Goal: Find specific page/section: Find specific page/section

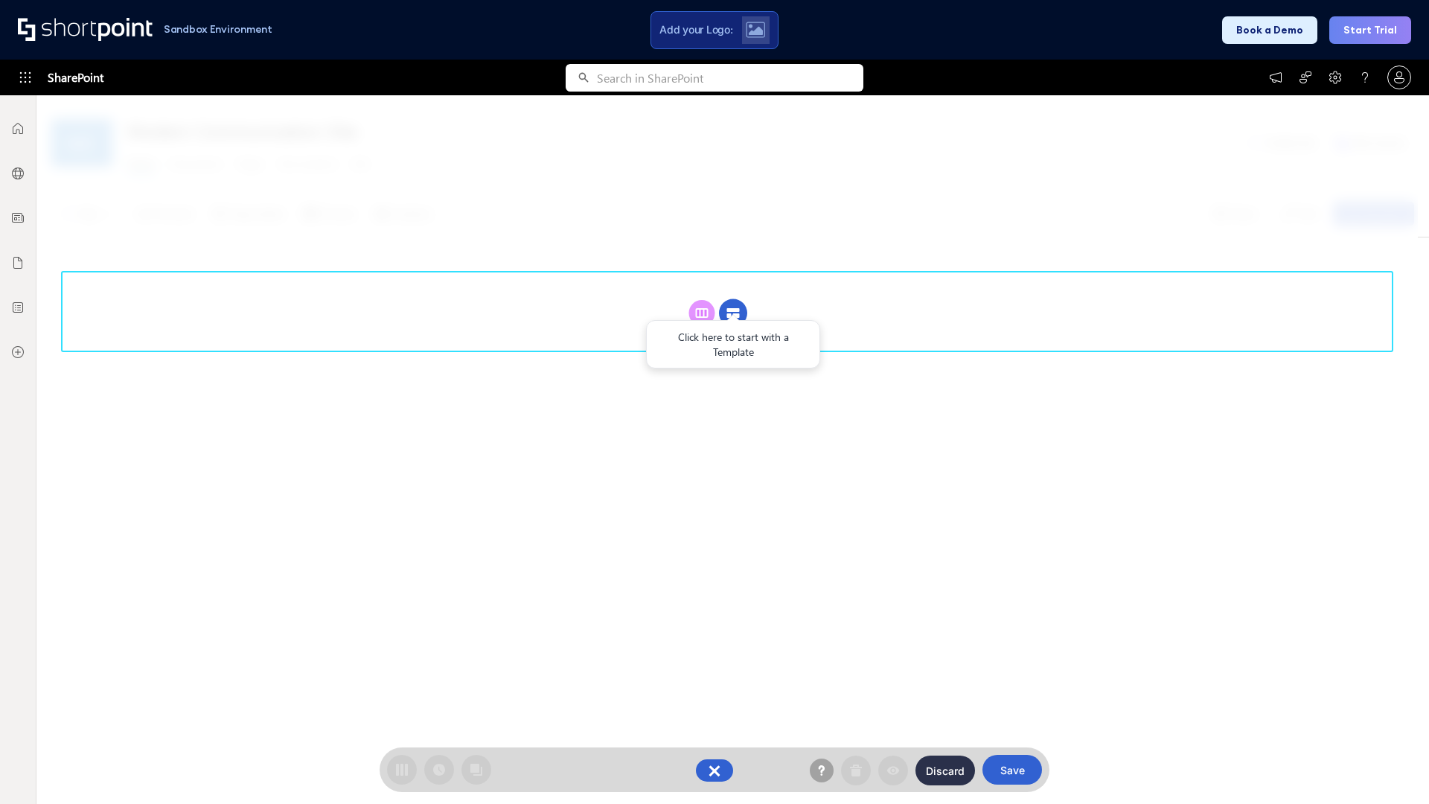
click at [733, 313] on circle at bounding box center [733, 313] width 28 height 28
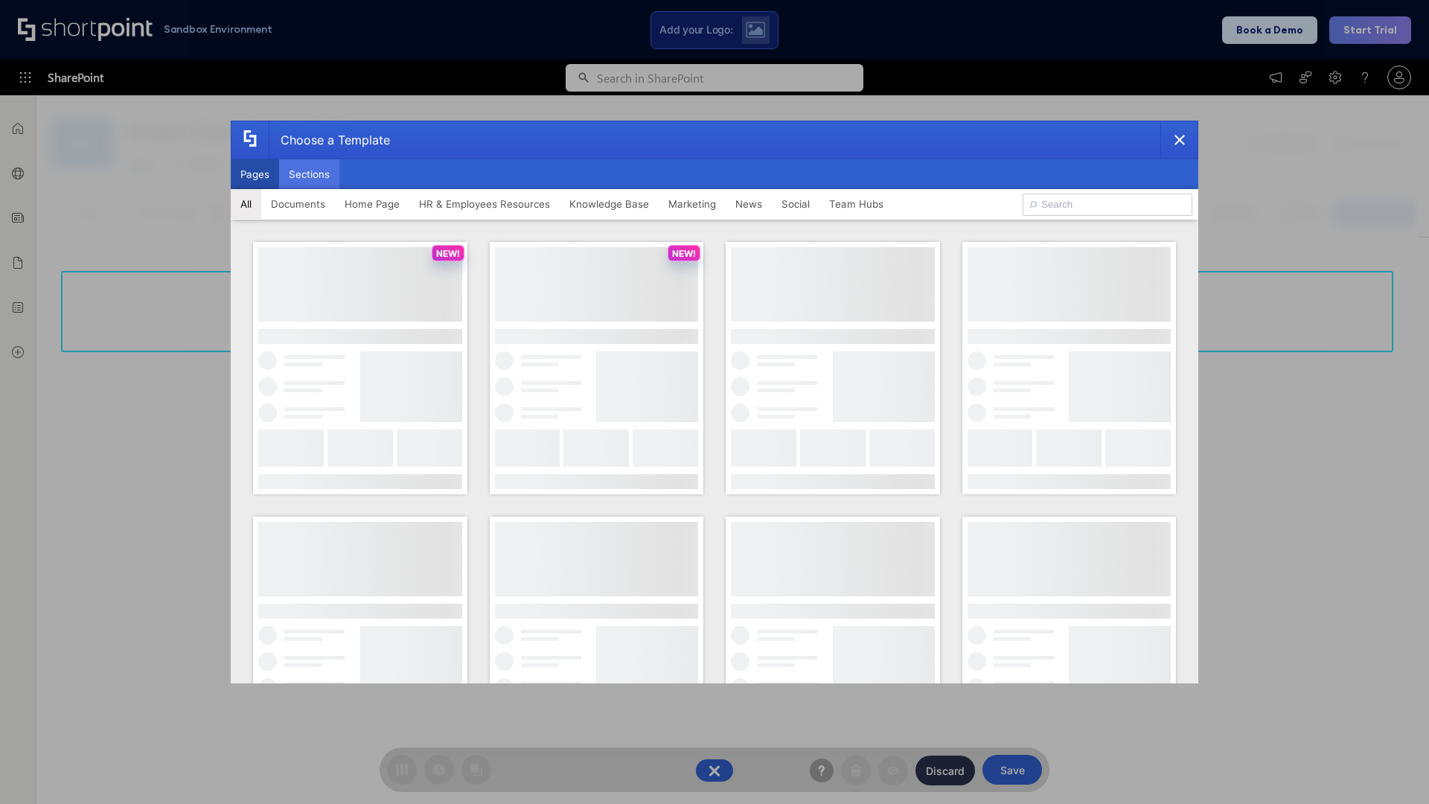
click at [309, 174] on button "Sections" at bounding box center [309, 174] width 60 height 30
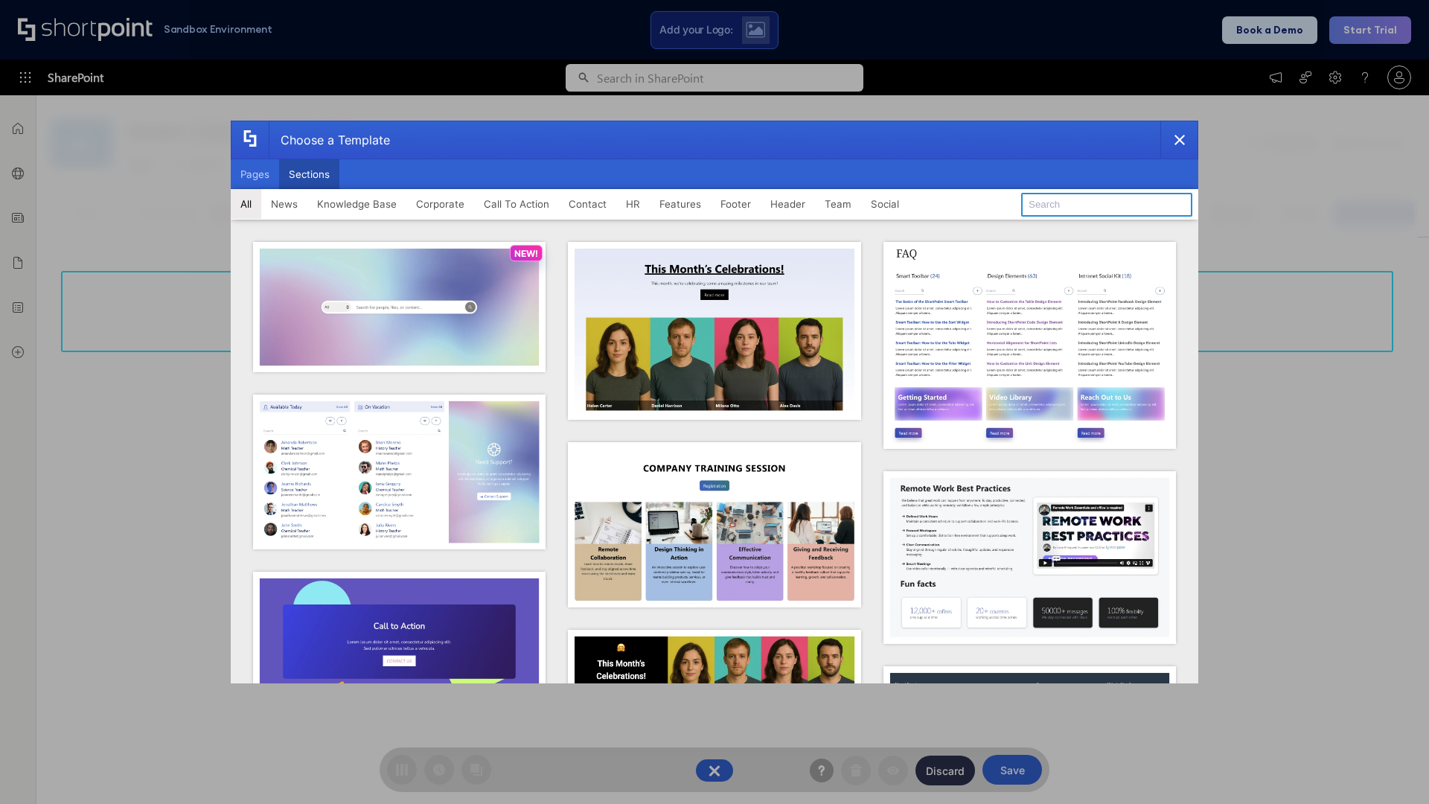
type input "Features Kit 1"
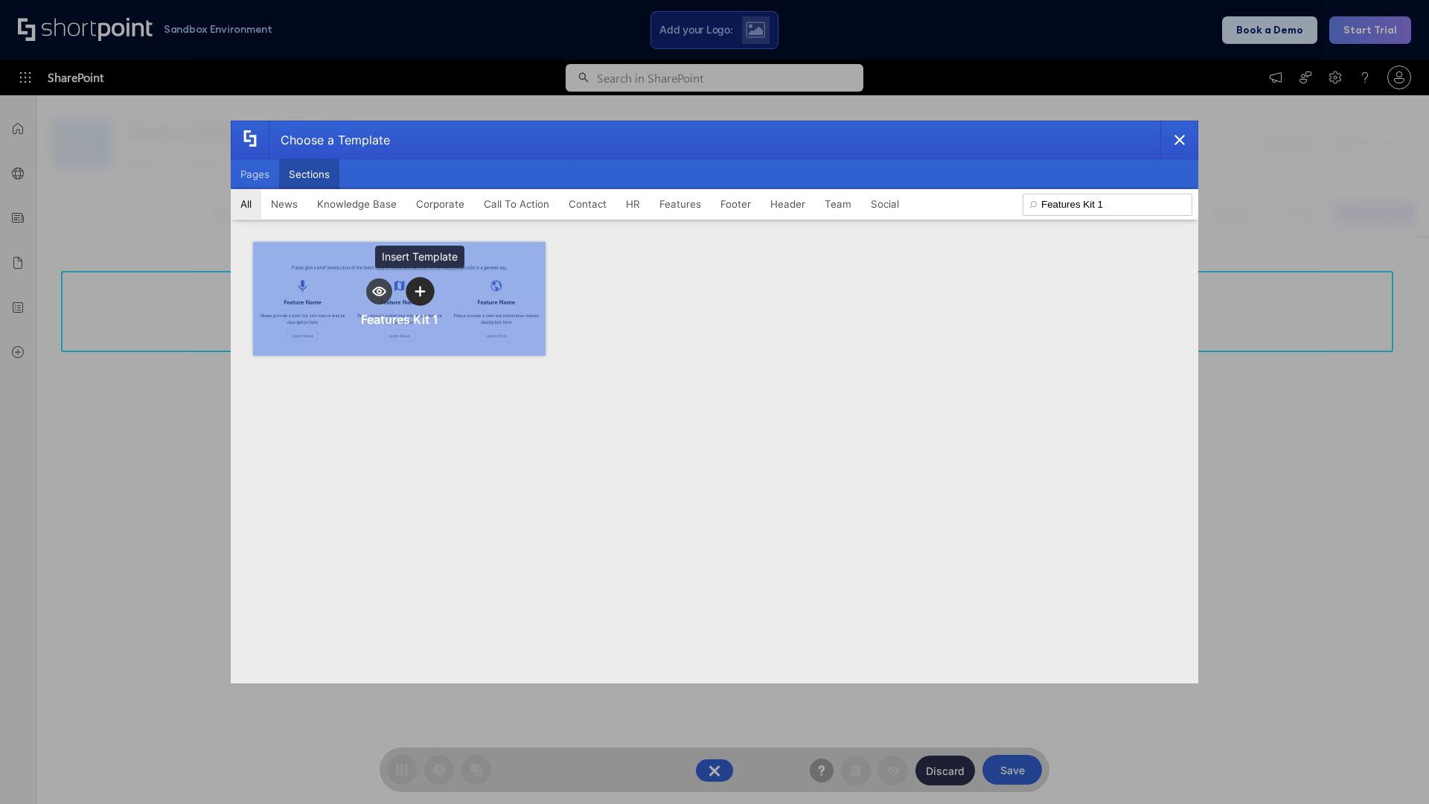
click at [420, 291] on icon "template selector" at bounding box center [420, 291] width 10 height 10
